Goal: Task Accomplishment & Management: Manage account settings

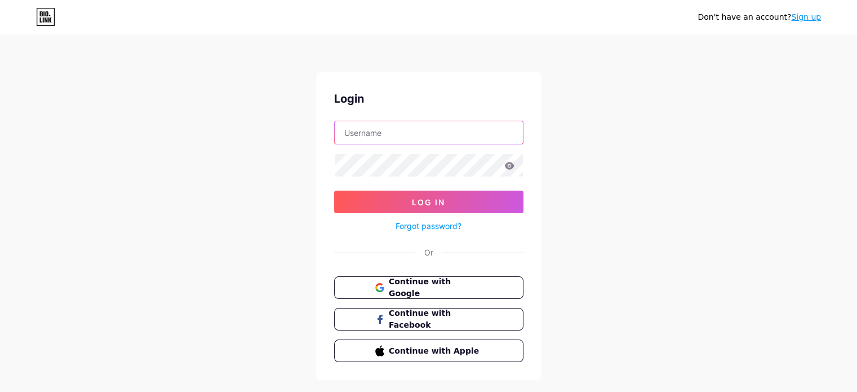
click at [433, 134] on input "text" at bounding box center [429, 132] width 188 height 23
type input "[DOMAIN_NAME][EMAIL_ADDRESS][DOMAIN_NAME]"
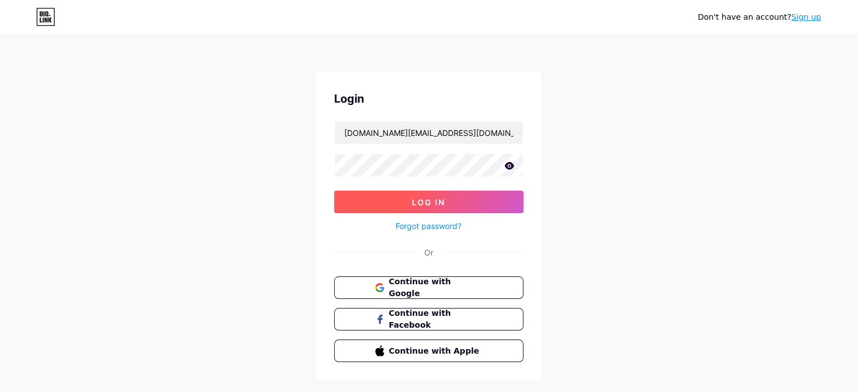
click at [452, 204] on button "Log In" at bounding box center [428, 202] width 189 height 23
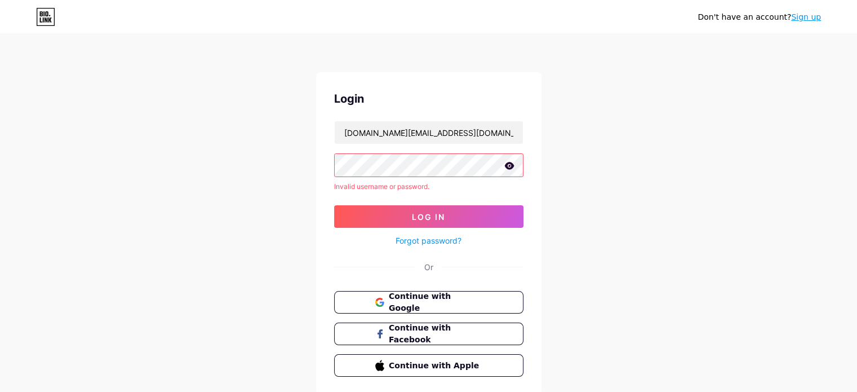
click at [507, 169] on icon at bounding box center [510, 166] width 10 height 8
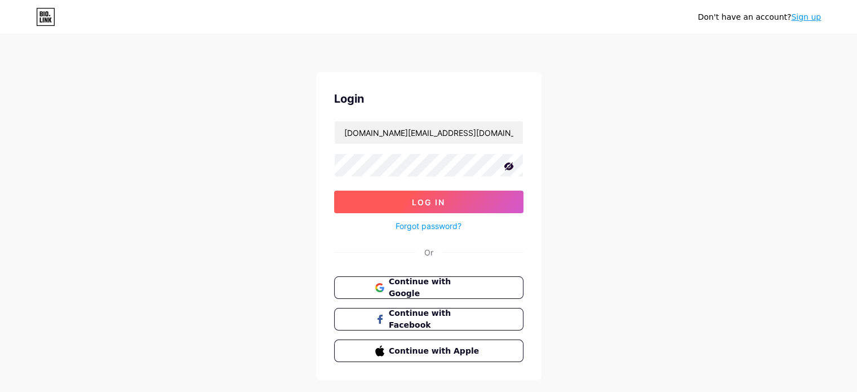
click at [383, 195] on button "Log In" at bounding box center [428, 202] width 189 height 23
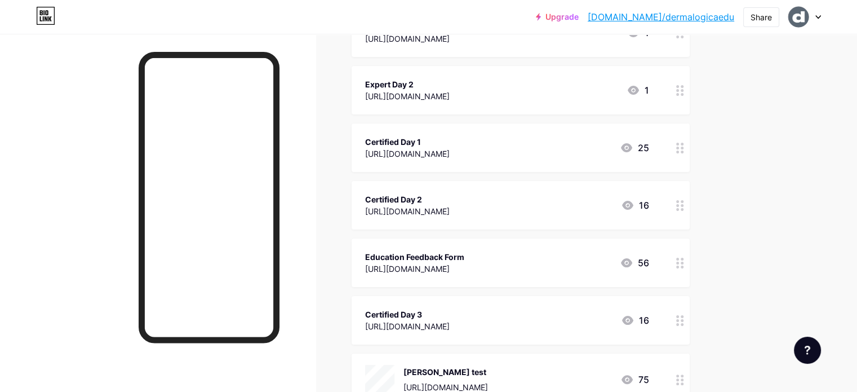
scroll to position [56, 0]
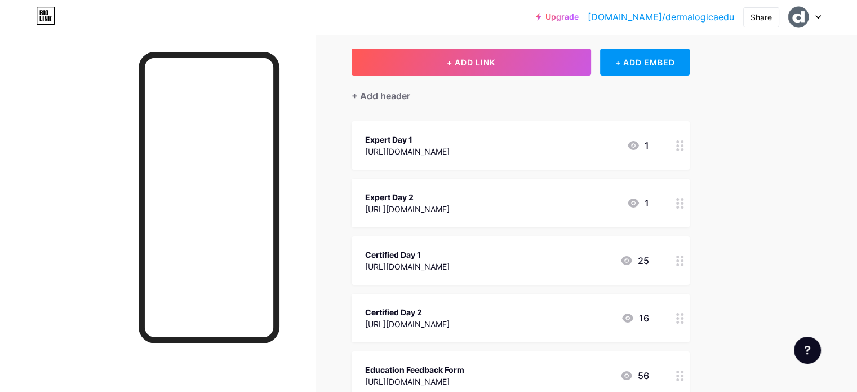
click at [679, 260] on circle at bounding box center [677, 260] width 3 height 3
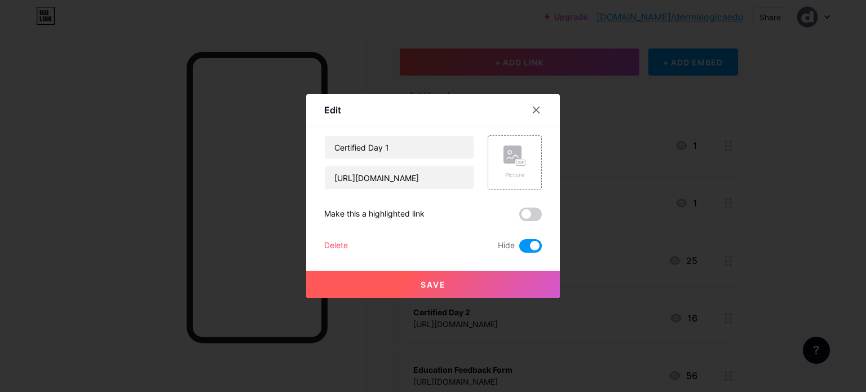
click at [529, 250] on span at bounding box center [530, 246] width 23 height 14
click at [519, 249] on input "checkbox" at bounding box center [519, 249] width 0 height 0
click at [460, 276] on button "Save" at bounding box center [433, 284] width 254 height 27
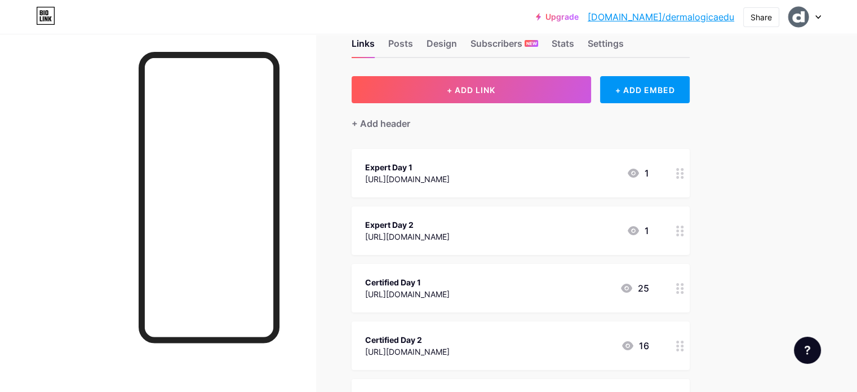
scroll to position [0, 0]
